Goal: Information Seeking & Learning: Learn about a topic

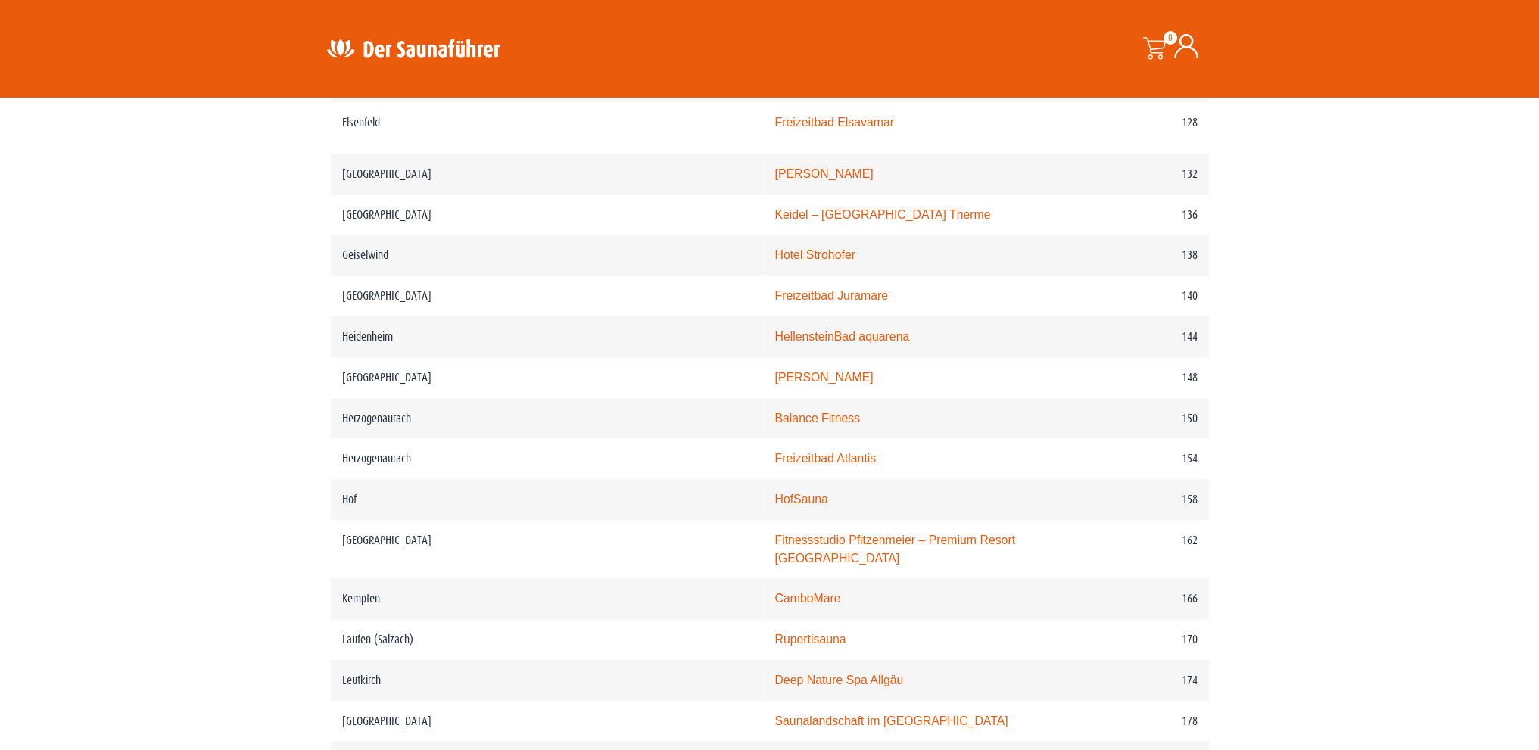
scroll to position [1968, 0]
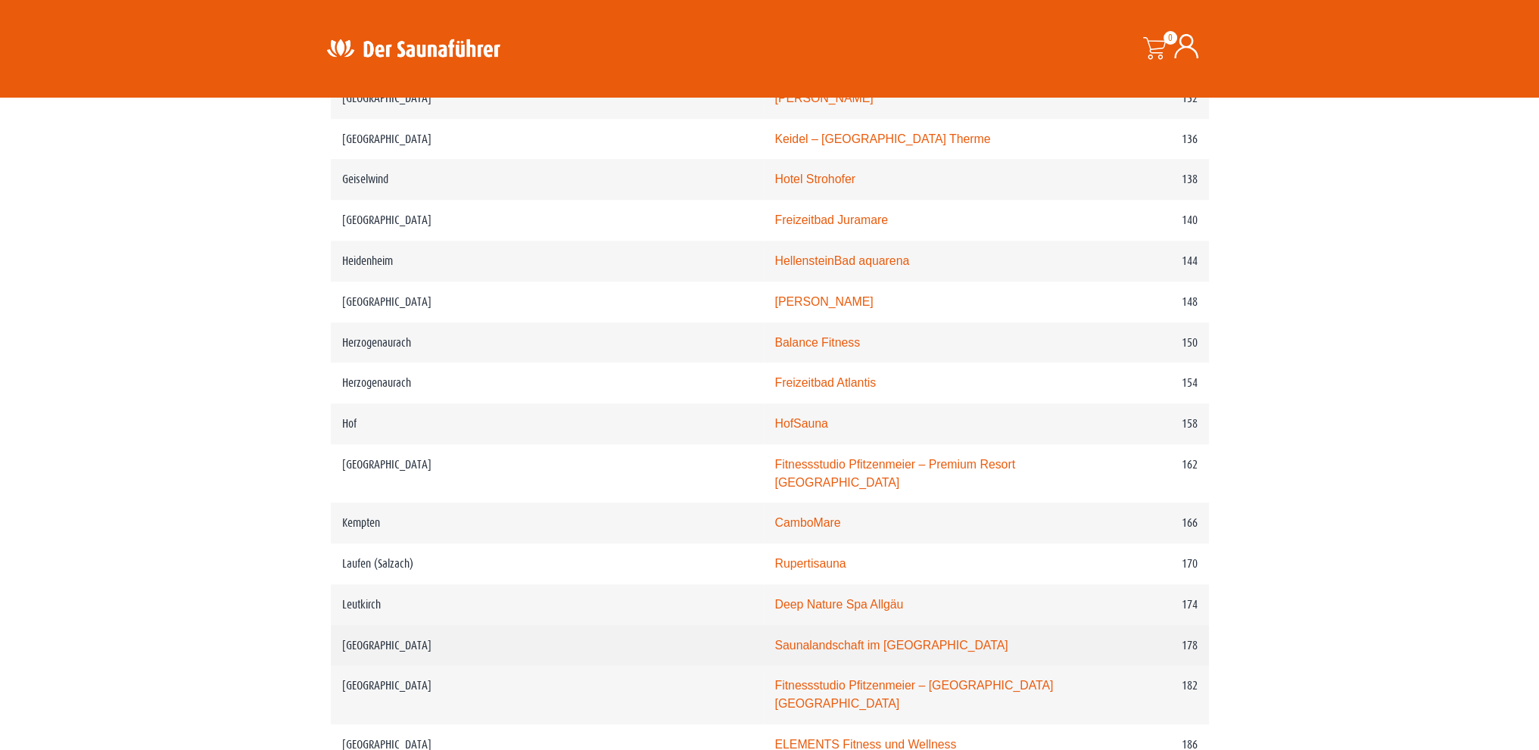
click at [786, 639] on link "Saunalandschaft im [GEOGRAPHIC_DATA]" at bounding box center [890, 645] width 233 height 13
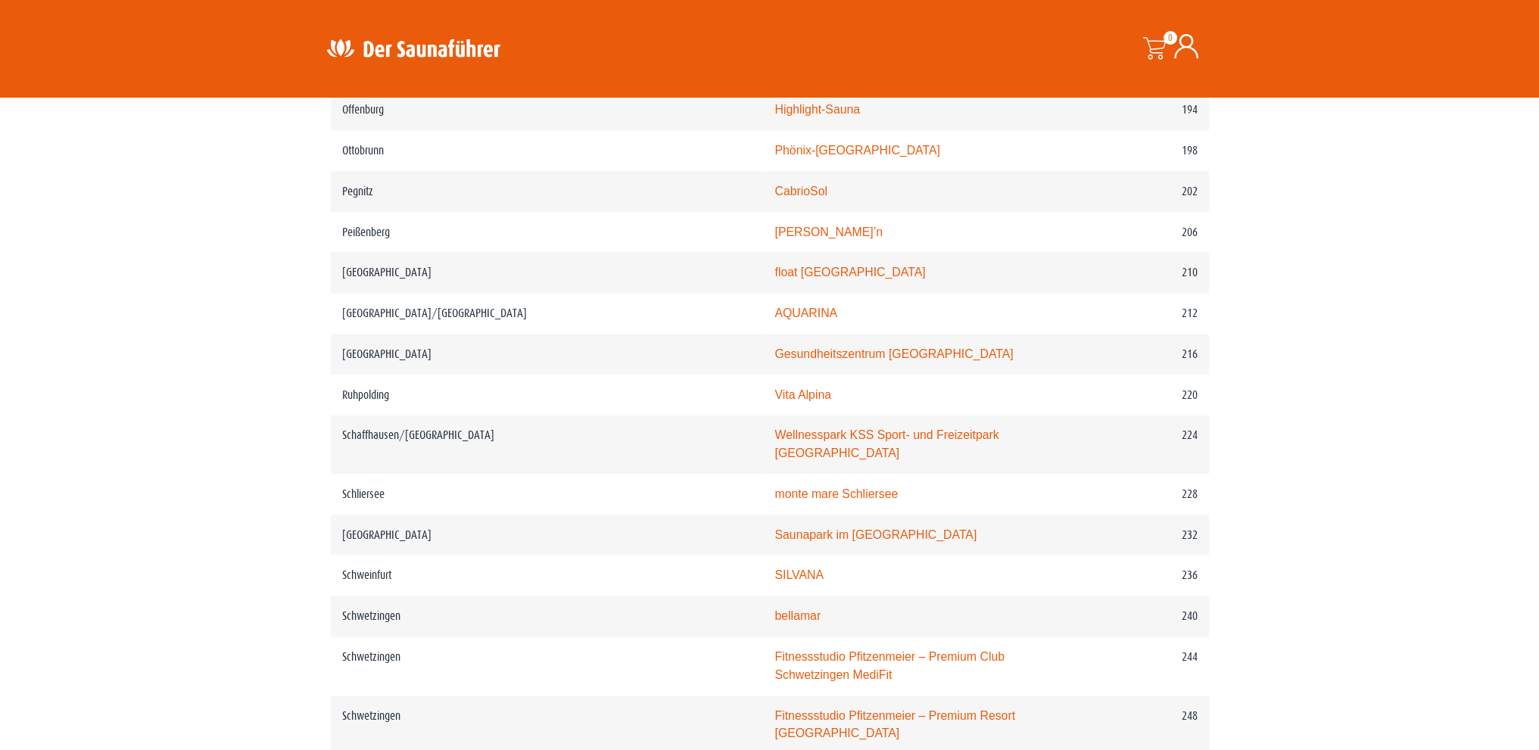
scroll to position [2801, 0]
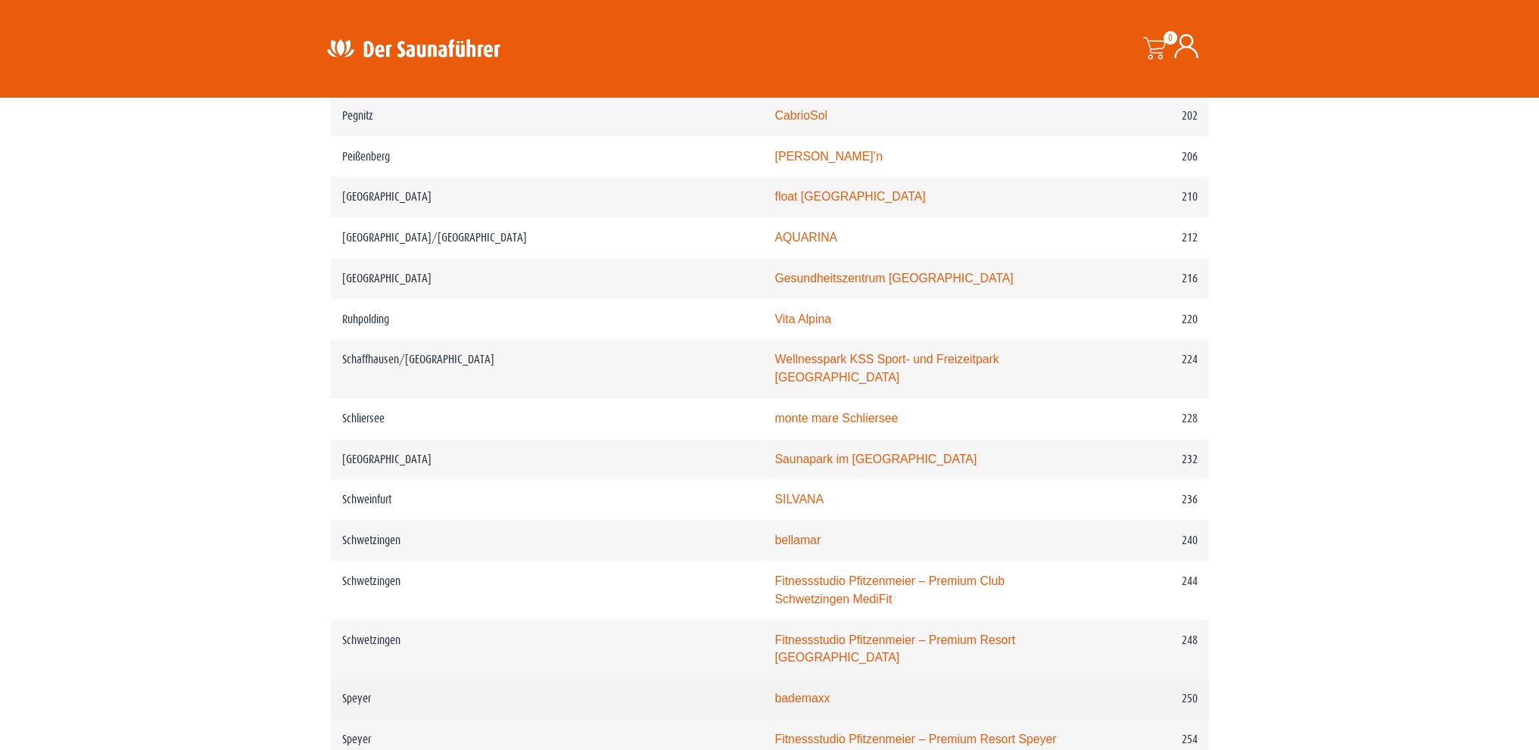
click at [774, 692] on link "bademaxx" at bounding box center [801, 698] width 55 height 13
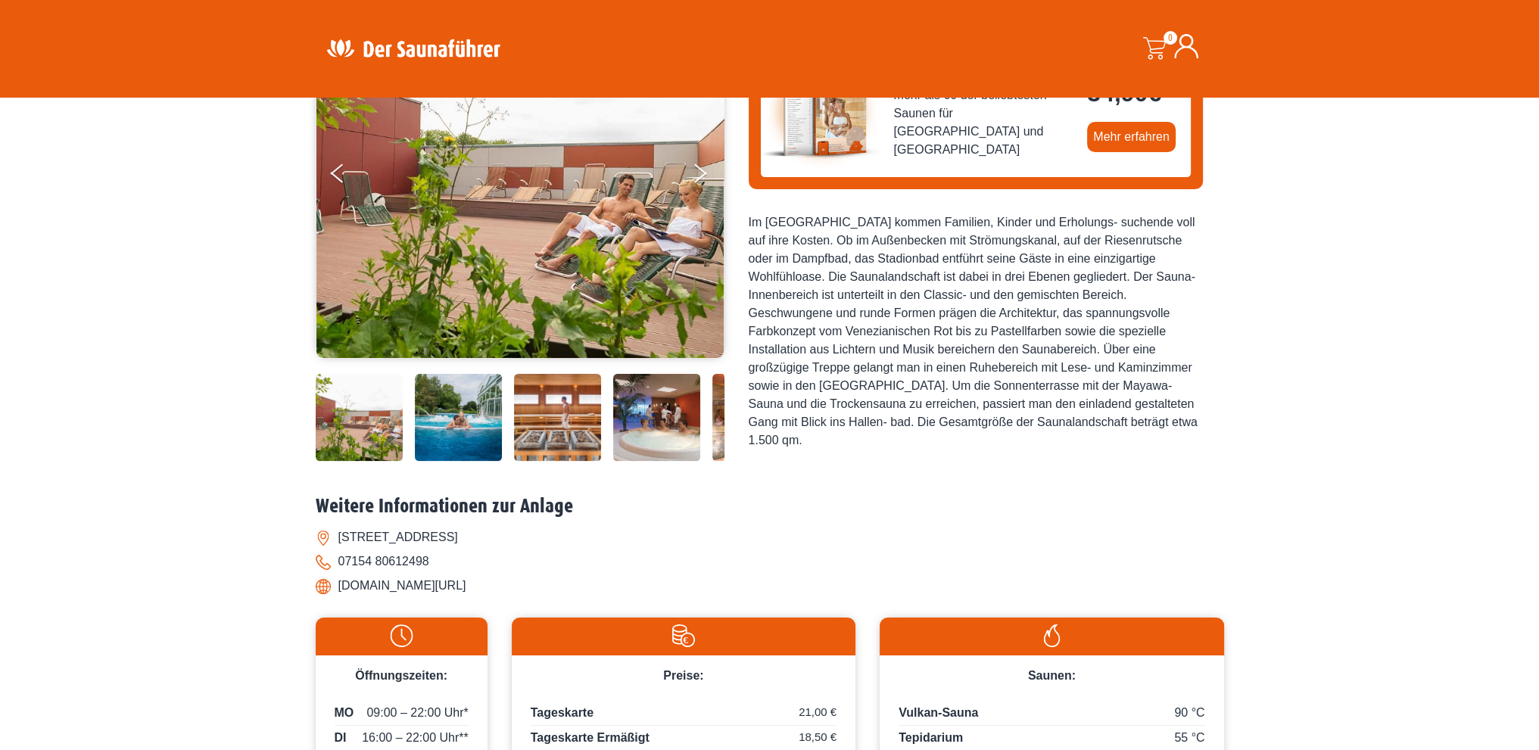
scroll to position [379, 0]
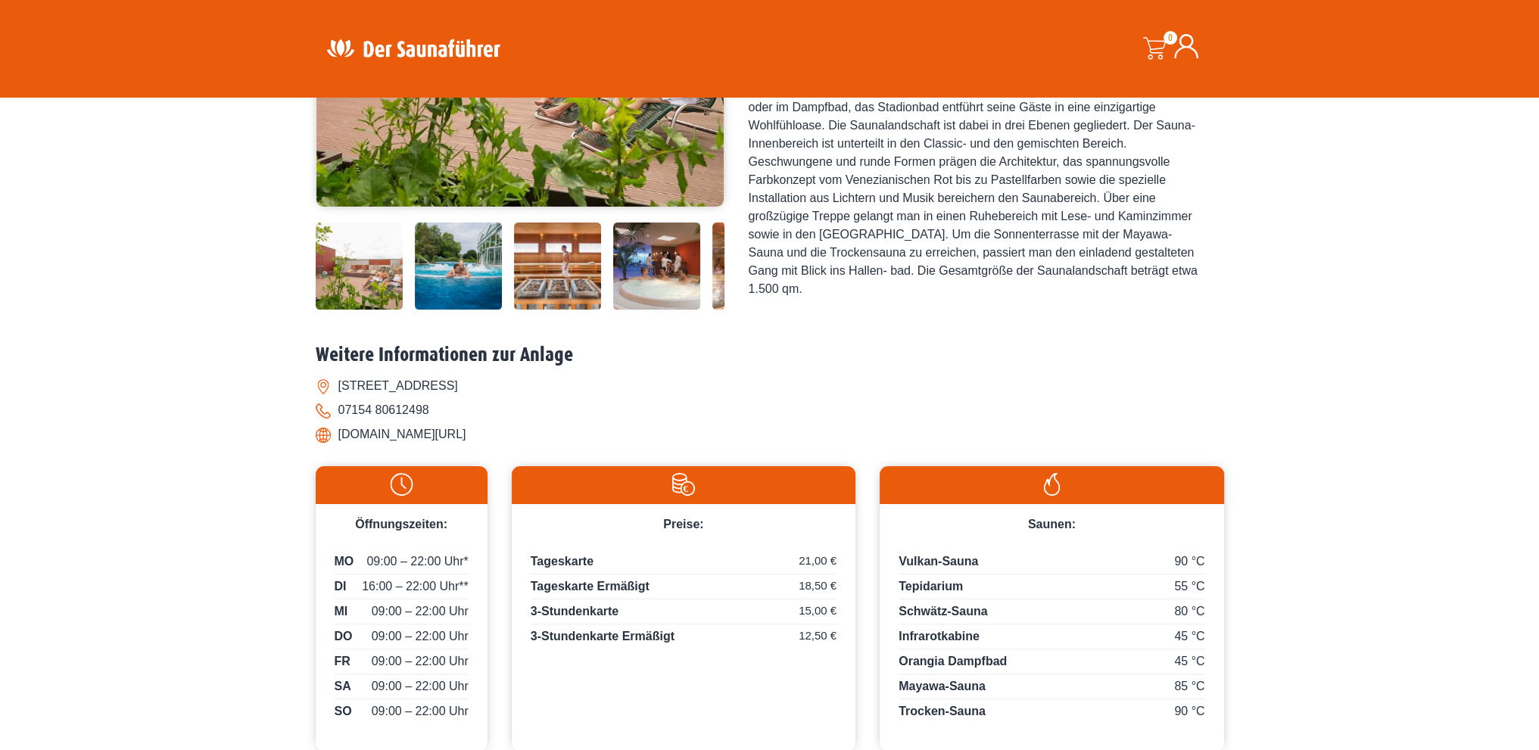
click at [320, 436] on li "[DOMAIN_NAME][URL]" at bounding box center [770, 434] width 908 height 24
drag, startPoint x: 442, startPoint y: 433, endPoint x: 337, endPoint y: 433, distance: 105.2
click at [337, 433] on li "[DOMAIN_NAME][URL]" at bounding box center [770, 434] width 908 height 24
copy li "[DOMAIN_NAME][URL]"
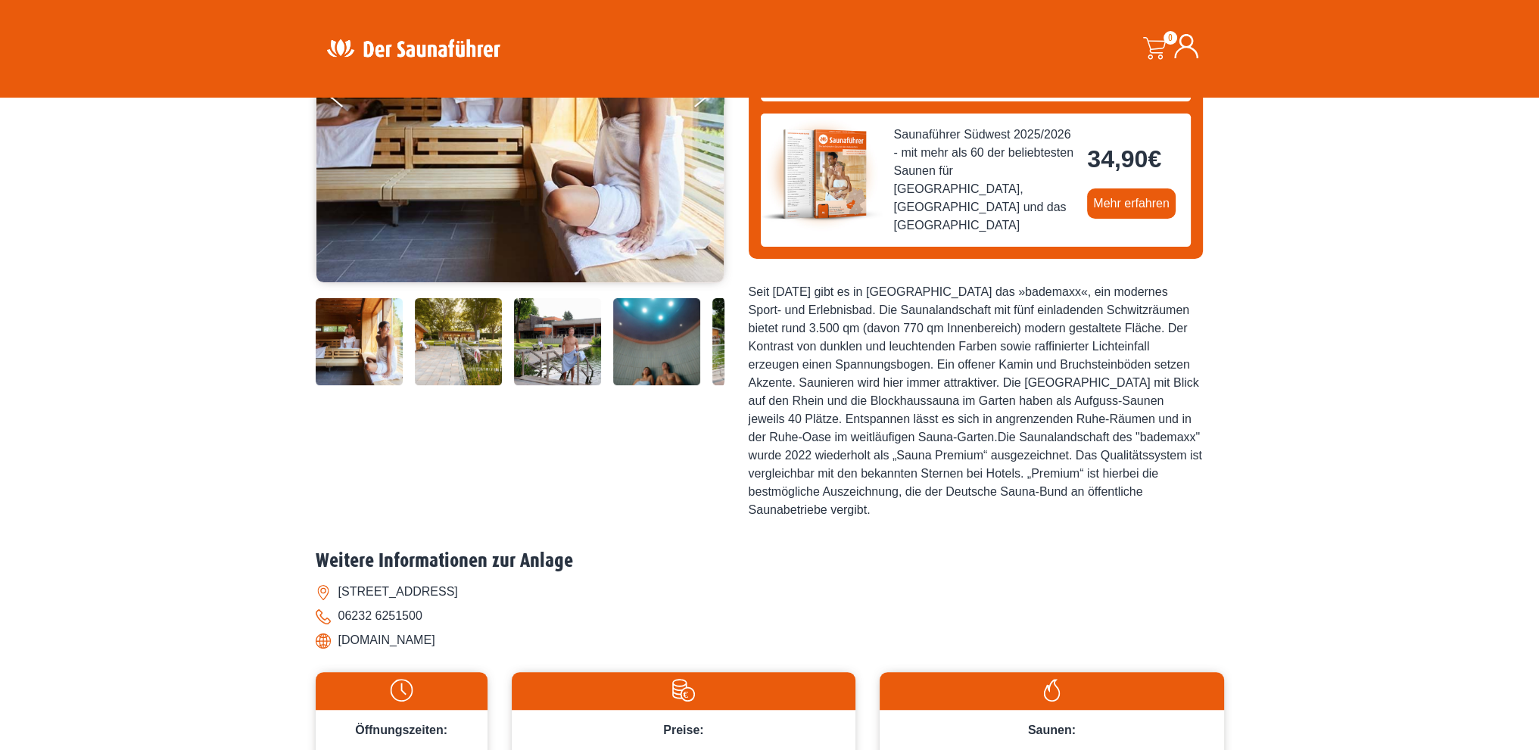
scroll to position [379, 0]
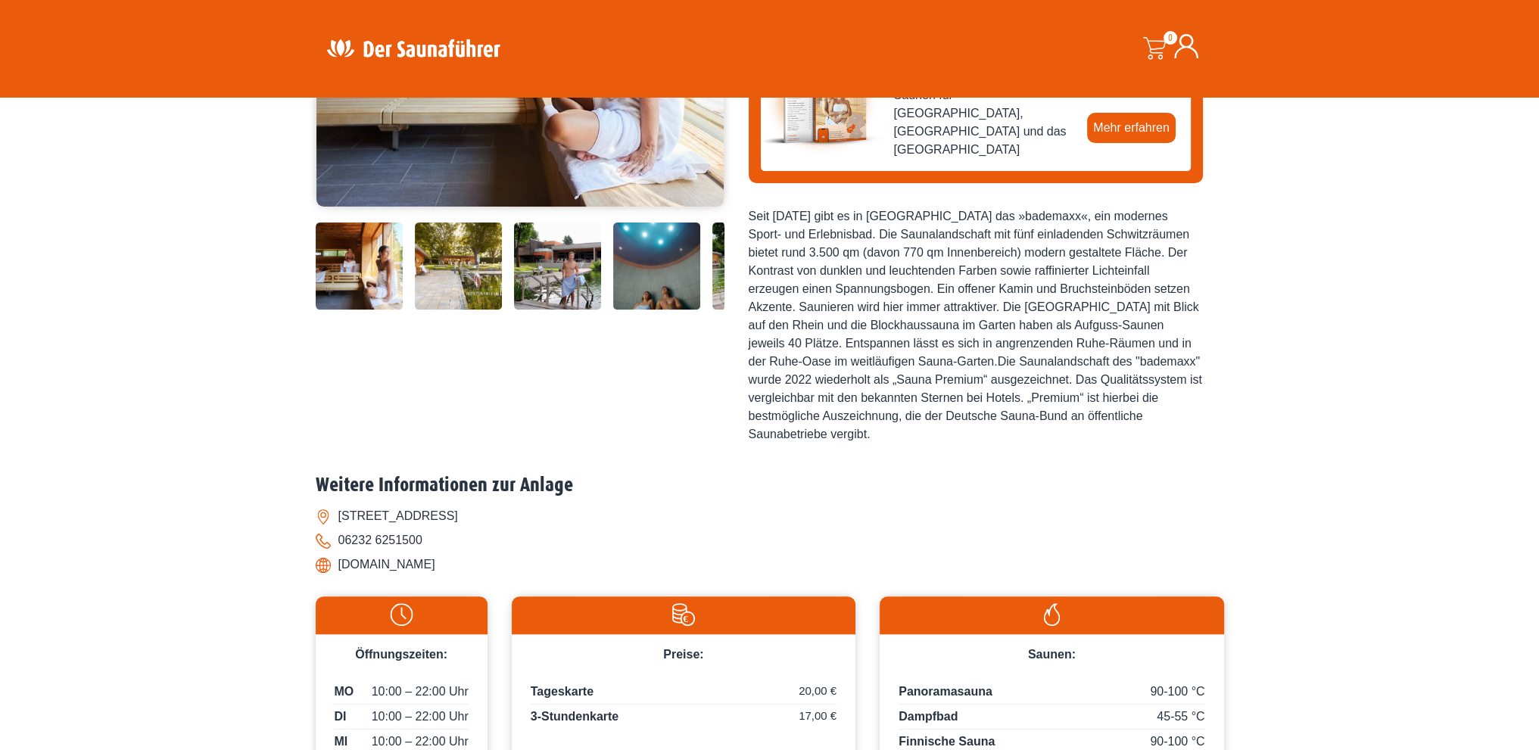
drag, startPoint x: 450, startPoint y: 556, endPoint x: 341, endPoint y: 557, distance: 109.8
click at [341, 557] on li "www.bademaxx.de" at bounding box center [770, 565] width 908 height 24
copy li "www.bademaxx.de"
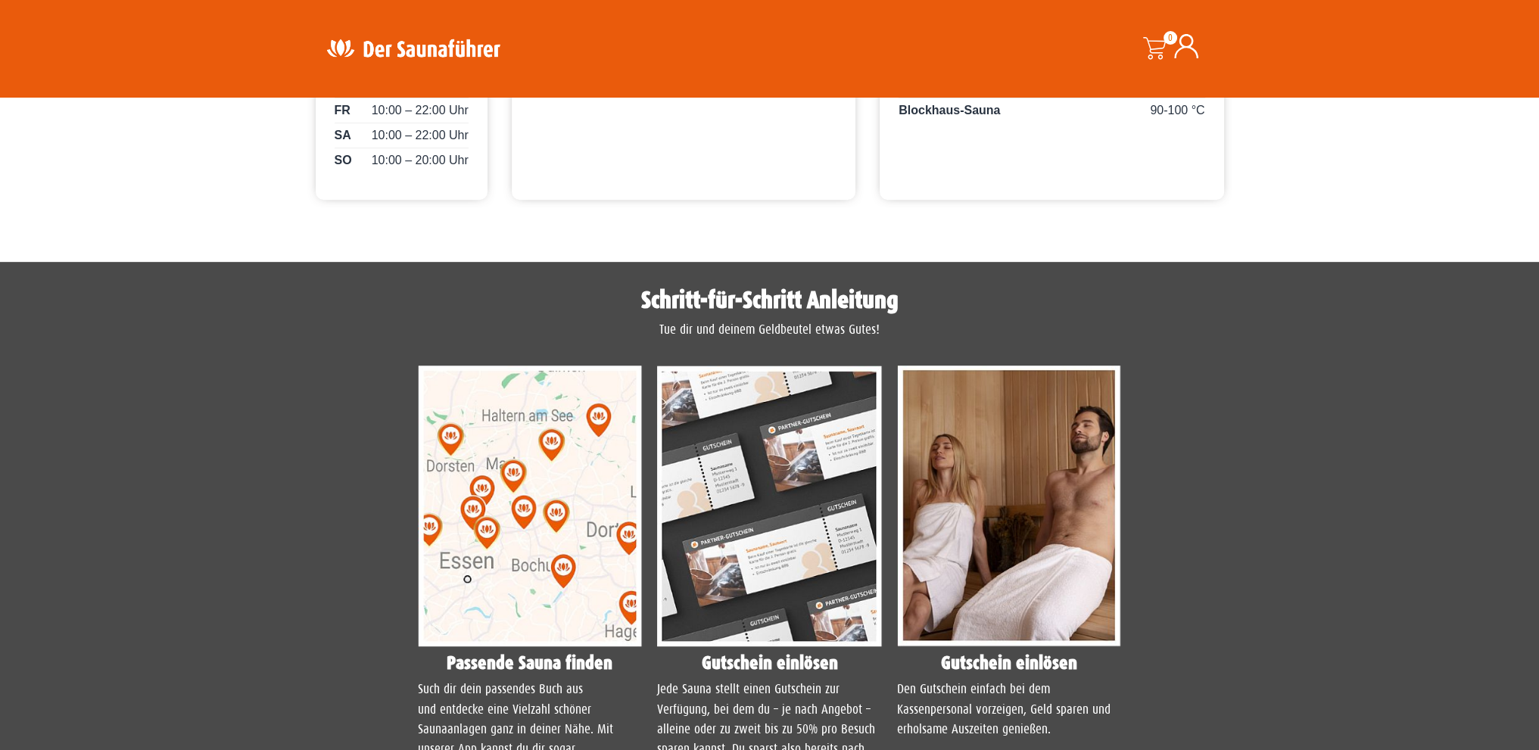
scroll to position [1136, 0]
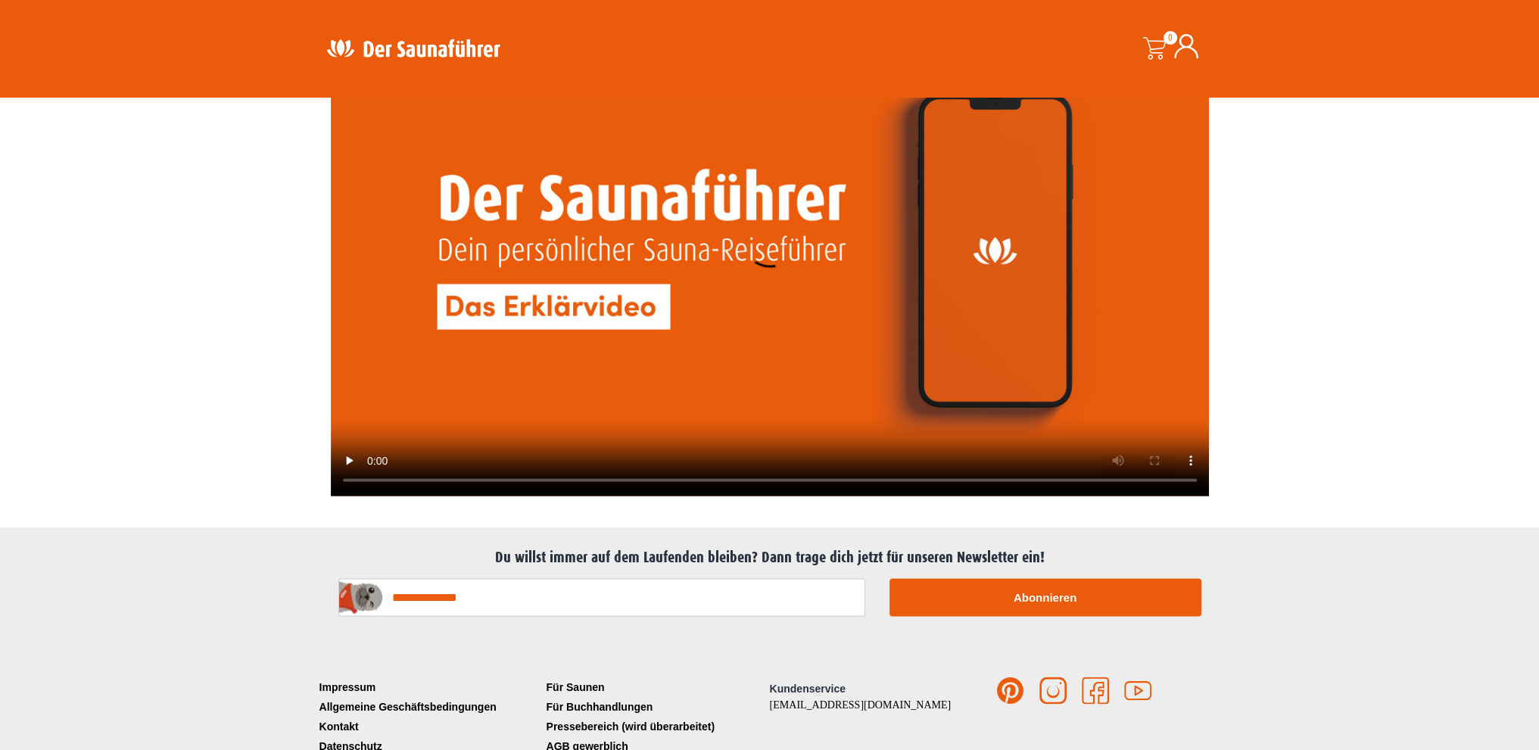
scroll to position [3270, 0]
